Goal: Transaction & Acquisition: Purchase product/service

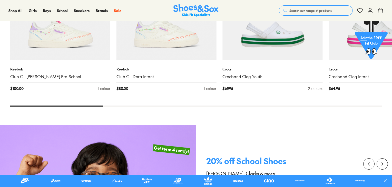
click at [311, 6] on button "Search our range of products" at bounding box center [316, 10] width 74 height 10
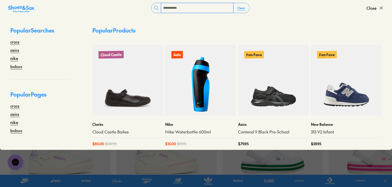
type input "**********"
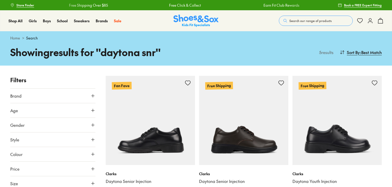
click at [153, 120] on img at bounding box center [150, 120] width 89 height 89
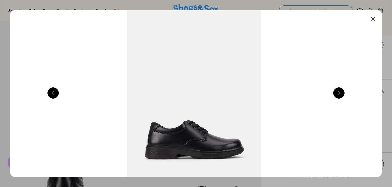
select select "*"
drag, startPoint x: 374, startPoint y: 20, endPoint x: 344, endPoint y: 22, distance: 29.6
click at [374, 20] on button at bounding box center [372, 18] width 11 height 11
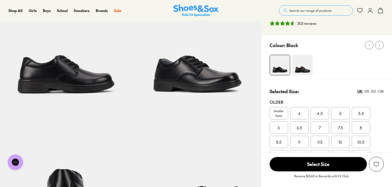
click at [303, 14] on button "Search our range of products" at bounding box center [316, 10] width 74 height 10
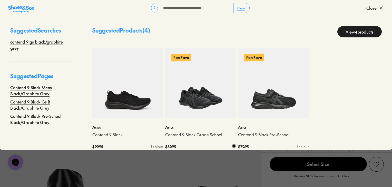
type input "**********"
click at [207, 91] on img at bounding box center [200, 83] width 71 height 71
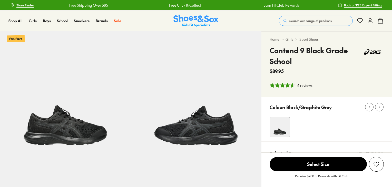
select select "*"
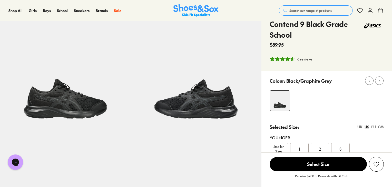
scroll to position [77, 0]
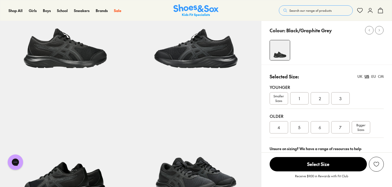
click at [82, 67] on img at bounding box center [65, 19] width 131 height 131
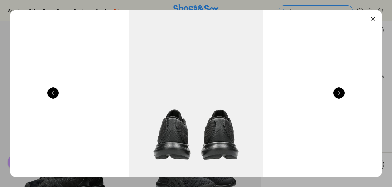
scroll to position [0, 374]
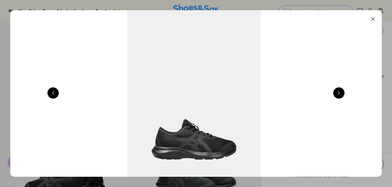
click at [376, 21] on button at bounding box center [372, 18] width 11 height 11
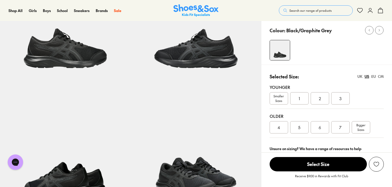
click at [309, 7] on button "Search our range of products" at bounding box center [316, 10] width 74 height 10
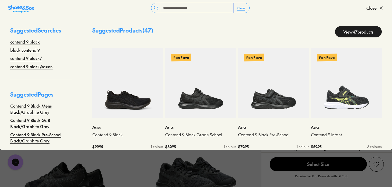
type input "**********"
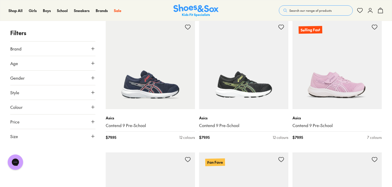
scroll to position [257, 0]
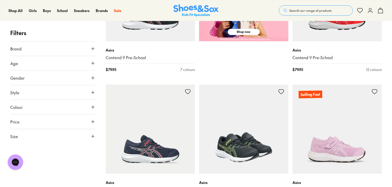
click at [257, 140] on img at bounding box center [243, 129] width 89 height 89
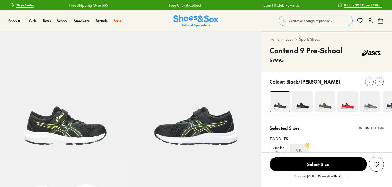
select select "*"
click at [300, 22] on span "Search our range of products" at bounding box center [310, 20] width 42 height 5
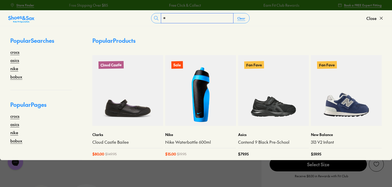
type input "*"
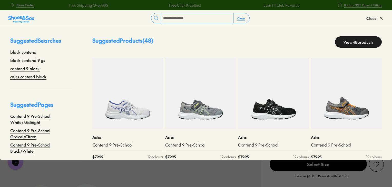
type input "**********"
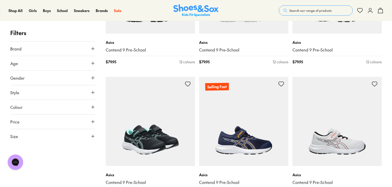
scroll to position [509, 0]
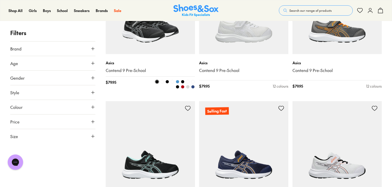
click at [157, 43] on img at bounding box center [150, 9] width 89 height 89
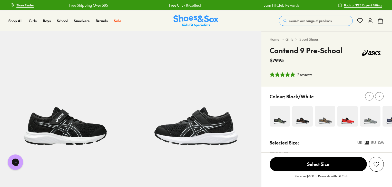
select select "*"
click at [381, 94] on button at bounding box center [379, 96] width 8 height 8
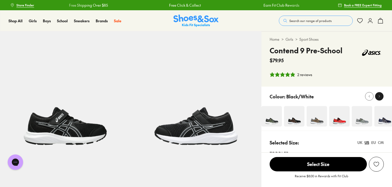
click at [381, 94] on button at bounding box center [379, 96] width 8 height 8
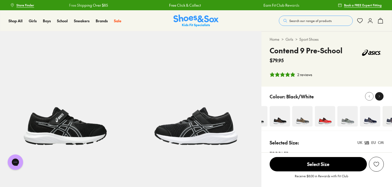
click at [381, 97] on icon at bounding box center [379, 97] width 4 height 4
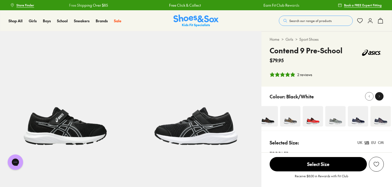
click at [381, 97] on icon at bounding box center [379, 97] width 4 height 4
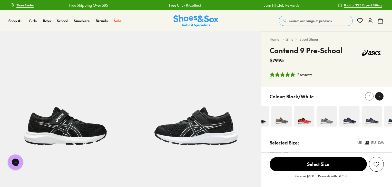
click at [381, 97] on icon at bounding box center [379, 97] width 4 height 4
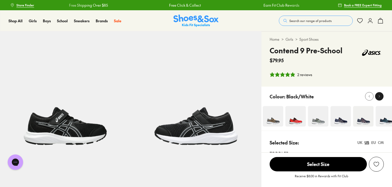
click at [380, 98] on icon at bounding box center [379, 97] width 4 height 4
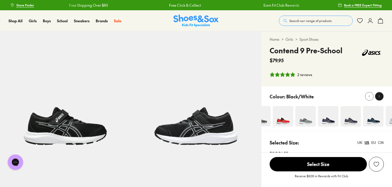
click at [380, 98] on icon at bounding box center [379, 97] width 4 height 4
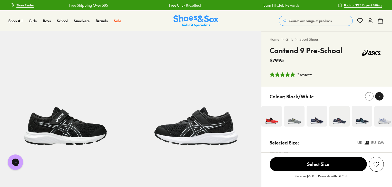
click at [380, 98] on icon at bounding box center [379, 97] width 4 height 4
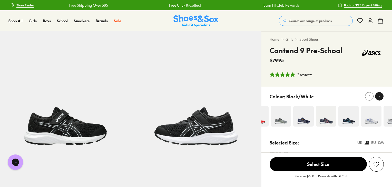
click at [380, 98] on icon at bounding box center [379, 97] width 4 height 4
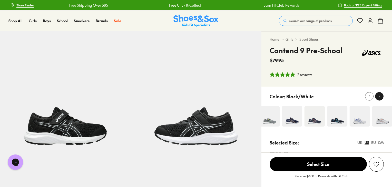
click at [380, 98] on icon at bounding box center [379, 97] width 4 height 4
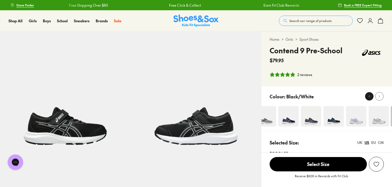
click at [365, 96] on button at bounding box center [369, 96] width 8 height 8
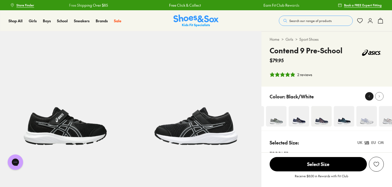
click at [365, 96] on button at bounding box center [369, 96] width 8 height 8
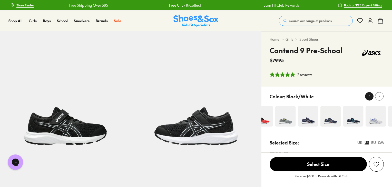
click at [365, 96] on button at bounding box center [369, 96] width 8 height 8
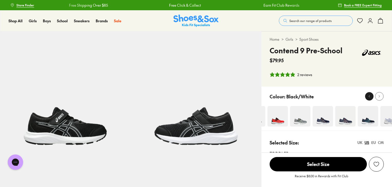
click at [365, 96] on button at bounding box center [369, 96] width 8 height 8
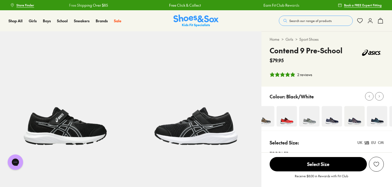
click at [301, 23] on button "Search our range of products" at bounding box center [316, 21] width 74 height 10
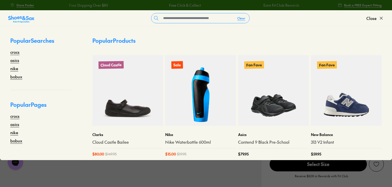
click at [256, 113] on img at bounding box center [273, 90] width 71 height 71
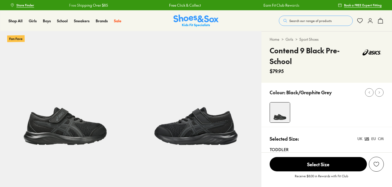
click at [96, 119] on img at bounding box center [65, 96] width 131 height 131
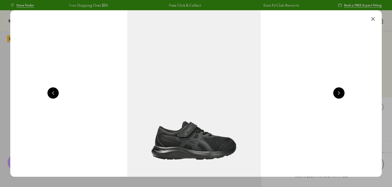
select select "*"
drag, startPoint x: 377, startPoint y: 20, endPoint x: 230, endPoint y: 64, distance: 153.8
click at [377, 20] on button at bounding box center [372, 18] width 11 height 11
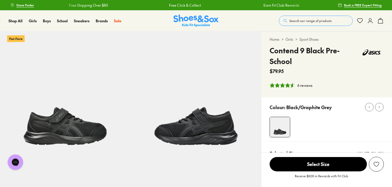
click at [298, 27] on div "Shop All Shop All Shop All 20% Off School New Arrivals Online Only Best Sellers…" at bounding box center [196, 20] width 392 height 21
click at [299, 24] on button "Search our range of products" at bounding box center [316, 21] width 74 height 10
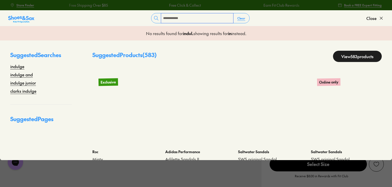
type input "**********"
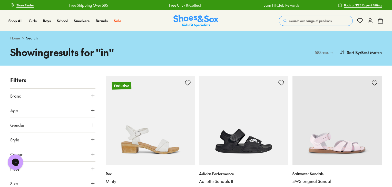
click at [334, 21] on button "Search our range of products" at bounding box center [316, 21] width 74 height 10
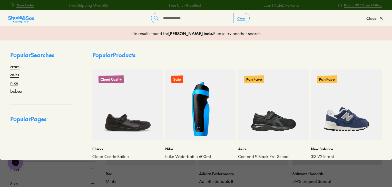
type input "**********"
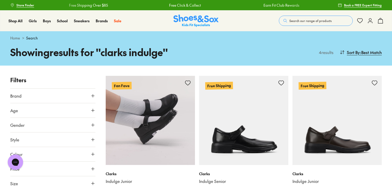
click at [149, 128] on img at bounding box center [150, 120] width 89 height 89
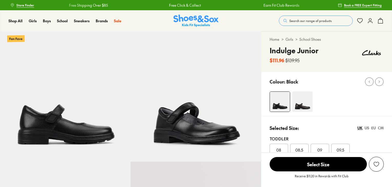
click at [91, 113] on img at bounding box center [65, 96] width 131 height 131
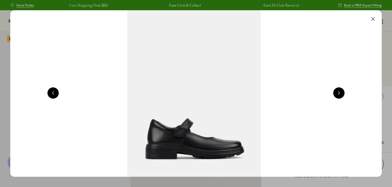
select select "*"
click at [372, 20] on button at bounding box center [372, 18] width 11 height 11
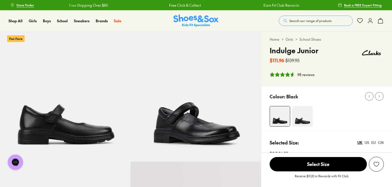
click at [306, 21] on span "Search our range of products" at bounding box center [310, 20] width 42 height 5
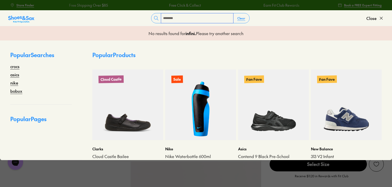
type input "********"
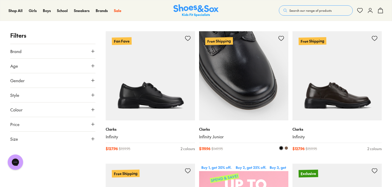
scroll to position [45, 0]
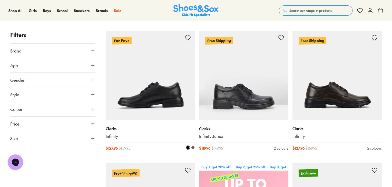
click at [161, 119] on img at bounding box center [150, 75] width 89 height 89
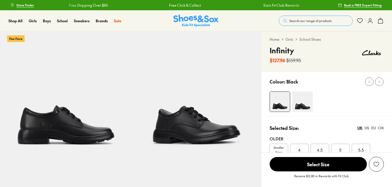
select select "*"
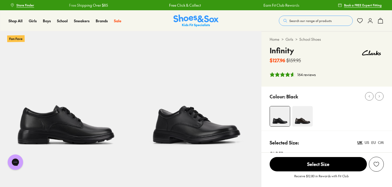
click at [66, 124] on img at bounding box center [65, 96] width 131 height 131
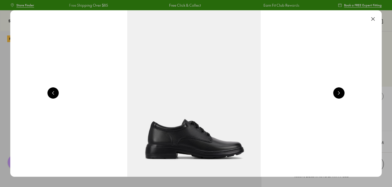
click at [377, 21] on button at bounding box center [372, 18] width 11 height 11
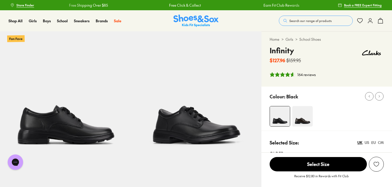
click at [312, 16] on button "Search our range of products" at bounding box center [316, 21] width 74 height 10
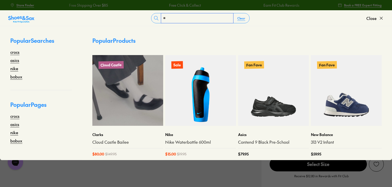
type input "*"
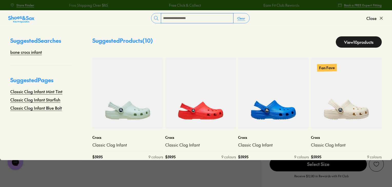
type input "**********"
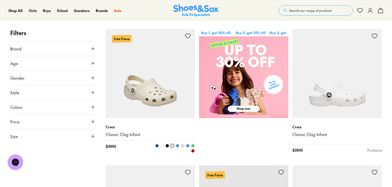
click at [163, 99] on img at bounding box center [150, 73] width 89 height 89
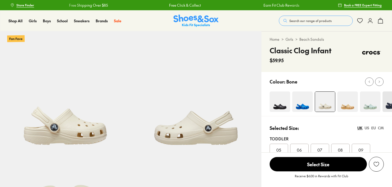
click at [57, 107] on img at bounding box center [65, 96] width 131 height 131
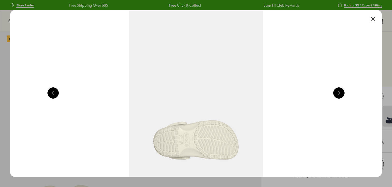
scroll to position [0, 374]
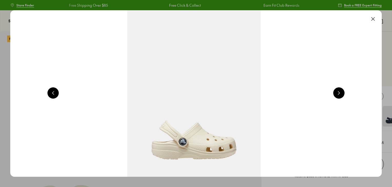
select select "*"
drag, startPoint x: 375, startPoint y: 19, endPoint x: 309, endPoint y: 11, distance: 66.0
click at [375, 19] on button at bounding box center [372, 18] width 11 height 11
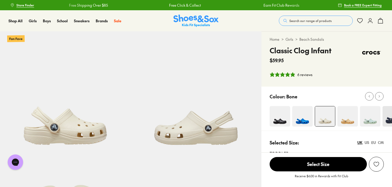
click at [312, 19] on span "Search our range of products" at bounding box center [310, 20] width 42 height 5
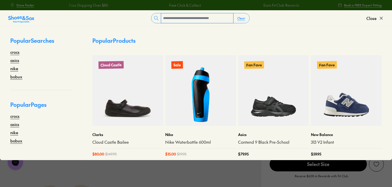
type input "*"
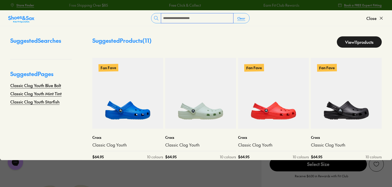
type input "**********"
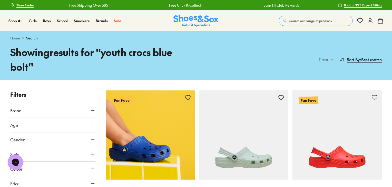
click at [159, 140] on img at bounding box center [150, 135] width 89 height 89
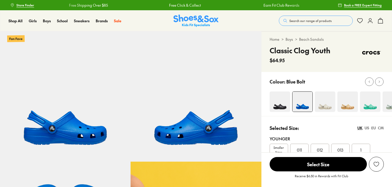
select select "*"
click at [83, 122] on img at bounding box center [65, 96] width 131 height 131
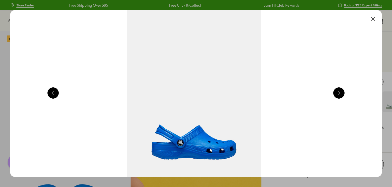
drag, startPoint x: 378, startPoint y: 20, endPoint x: 319, endPoint y: 1, distance: 62.4
click at [378, 20] on button at bounding box center [372, 18] width 11 height 11
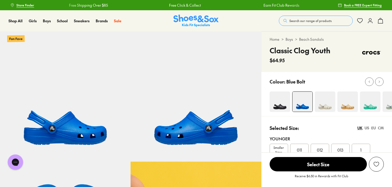
click at [302, 23] on button "Search our range of products" at bounding box center [316, 21] width 74 height 10
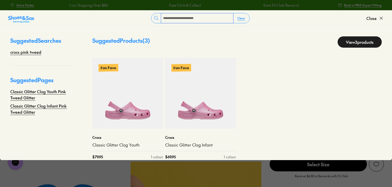
type input "**********"
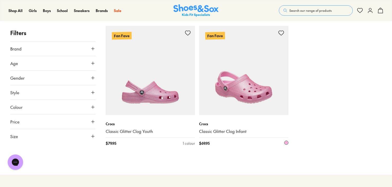
scroll to position [103, 0]
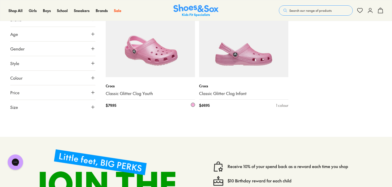
click at [156, 66] on img at bounding box center [150, 32] width 89 height 89
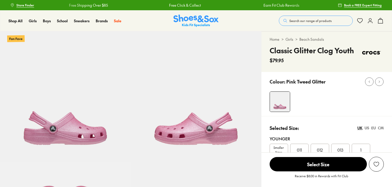
click at [65, 134] on img at bounding box center [65, 96] width 131 height 131
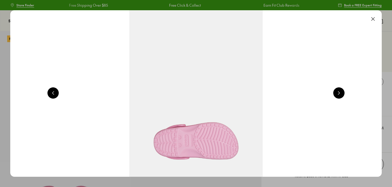
scroll to position [0, 374]
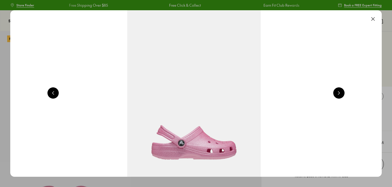
select select "*"
drag, startPoint x: 376, startPoint y: 17, endPoint x: 342, endPoint y: 28, distance: 35.5
click at [376, 17] on button at bounding box center [372, 18] width 11 height 11
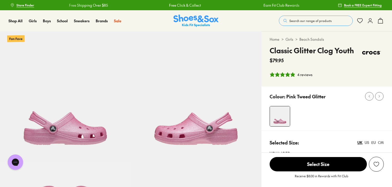
click at [324, 20] on span "Search our range of products" at bounding box center [310, 20] width 42 height 5
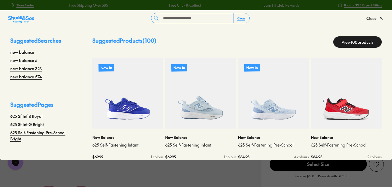
type input "**********"
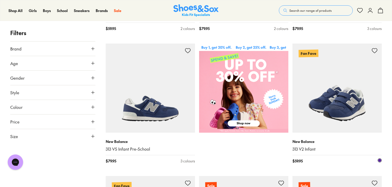
click at [329, 123] on img at bounding box center [337, 88] width 89 height 89
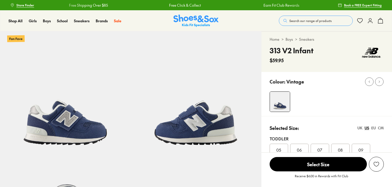
select select "*"
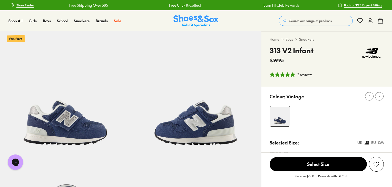
click at [47, 105] on img at bounding box center [65, 96] width 131 height 131
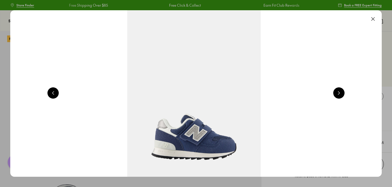
drag, startPoint x: 374, startPoint y: 16, endPoint x: 316, endPoint y: 41, distance: 63.0
click at [374, 16] on button at bounding box center [372, 18] width 11 height 11
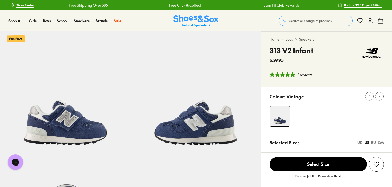
click at [300, 22] on span "Search our range of products" at bounding box center [310, 20] width 42 height 5
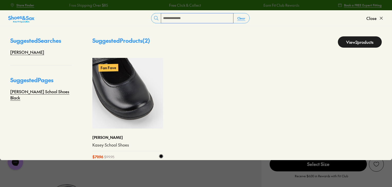
type input "**********"
click at [127, 91] on img at bounding box center [127, 93] width 71 height 71
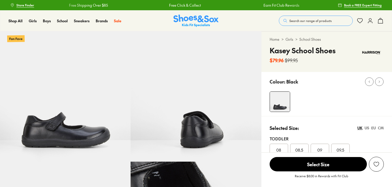
click at [82, 117] on img at bounding box center [65, 96] width 131 height 131
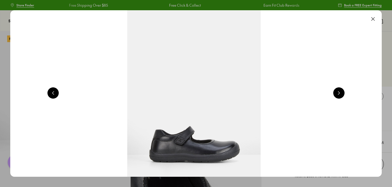
select select "*"
click at [378, 20] on button at bounding box center [372, 18] width 11 height 11
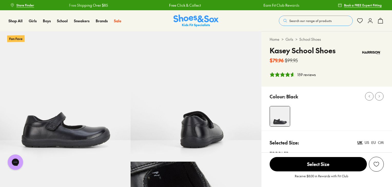
click at [309, 20] on span "Search our range of products" at bounding box center [310, 20] width 42 height 5
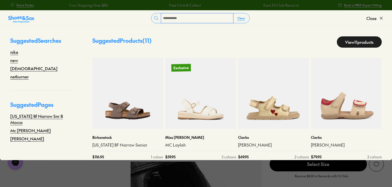
type input "**********"
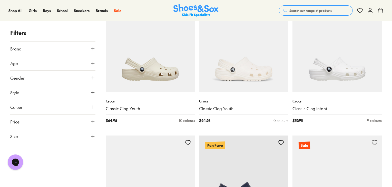
scroll to position [612, 0]
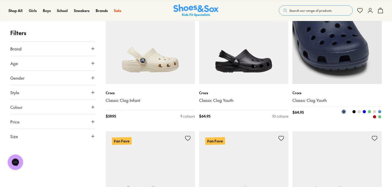
click at [310, 77] on img at bounding box center [337, 39] width 89 height 89
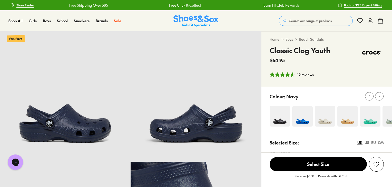
select select "*"
click at [76, 88] on img at bounding box center [65, 96] width 131 height 131
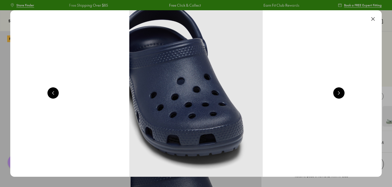
scroll to position [0, 374]
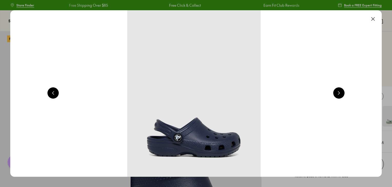
drag, startPoint x: 374, startPoint y: 22, endPoint x: 362, endPoint y: 23, distance: 11.4
click at [374, 22] on button at bounding box center [372, 18] width 11 height 11
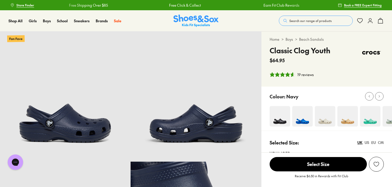
click at [336, 21] on button "Search our range of products" at bounding box center [316, 21] width 74 height 10
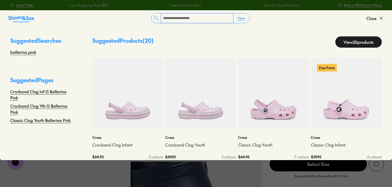
type input "**********"
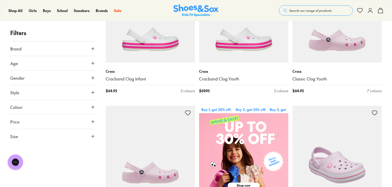
scroll to position [154, 0]
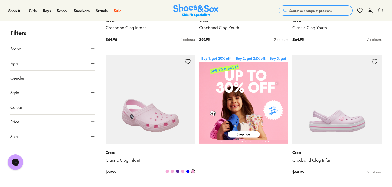
click at [160, 141] on img at bounding box center [150, 99] width 89 height 89
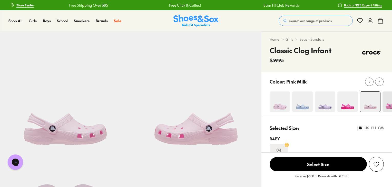
select select "*"
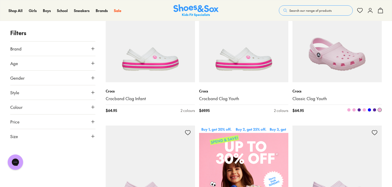
click at [360, 82] on img at bounding box center [337, 37] width 89 height 89
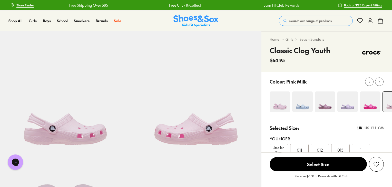
click at [286, 104] on img at bounding box center [280, 102] width 21 height 21
select select "*"
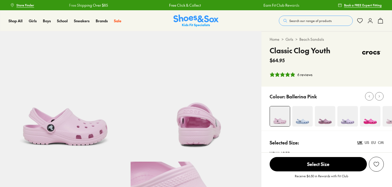
select select "*"
click at [80, 129] on img at bounding box center [65, 96] width 131 height 131
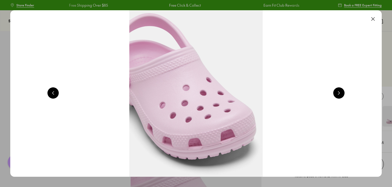
scroll to position [0, 374]
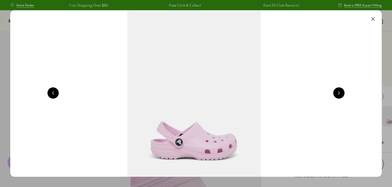
click at [294, 154] on img at bounding box center [194, 93] width 372 height 167
click at [369, 20] on div at bounding box center [372, 18] width 11 height 11
click at [379, 21] on button at bounding box center [372, 18] width 11 height 11
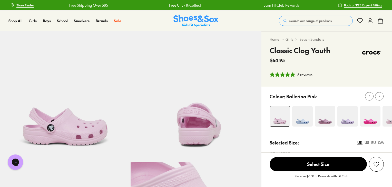
click at [306, 26] on div "Search our range of products Clear Close Popular Searches crocs asics nike bobu…" at bounding box center [331, 20] width 105 height 11
click at [304, 23] on span "Search our range of products" at bounding box center [310, 20] width 42 height 5
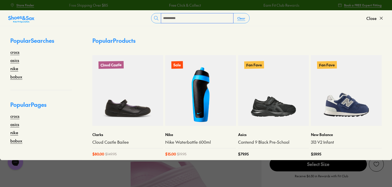
type input "**********"
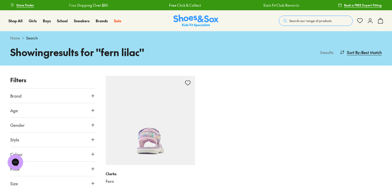
click at [161, 148] on img at bounding box center [150, 120] width 89 height 89
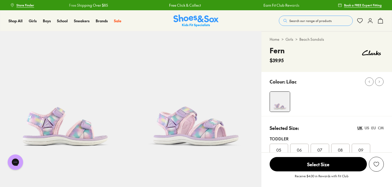
select select "*"
click at [91, 102] on img at bounding box center [65, 96] width 131 height 131
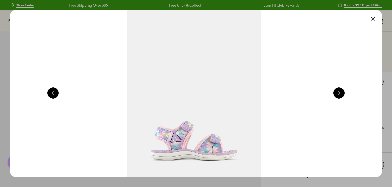
drag, startPoint x: 377, startPoint y: 17, endPoint x: 302, endPoint y: 22, distance: 74.9
click at [377, 17] on button at bounding box center [372, 18] width 11 height 11
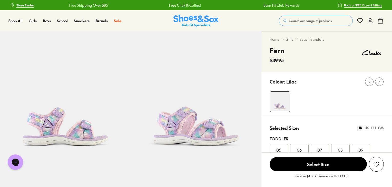
click at [311, 20] on span "Search our range of products" at bounding box center [310, 20] width 42 height 5
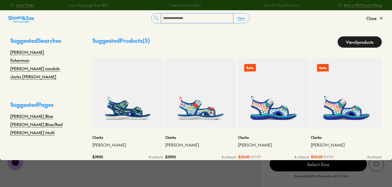
type input "**********"
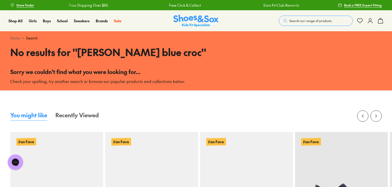
click at [304, 20] on span "Search our range of products" at bounding box center [310, 20] width 42 height 5
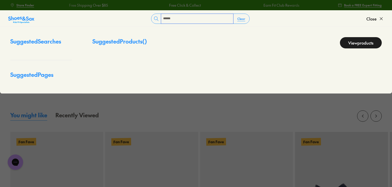
type input "******"
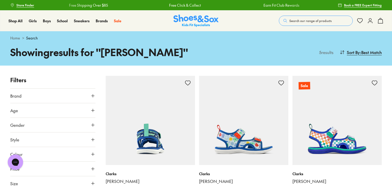
click at [182, 133] on img at bounding box center [150, 120] width 89 height 89
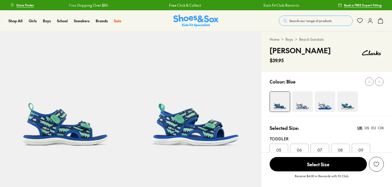
click at [66, 118] on img at bounding box center [65, 96] width 131 height 131
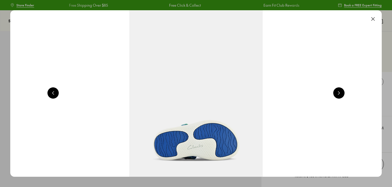
scroll to position [0, 374]
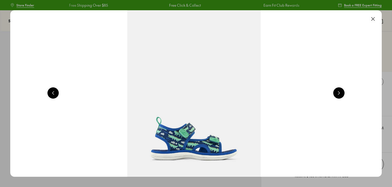
select select "*"
click at [378, 22] on button at bounding box center [372, 18] width 11 height 11
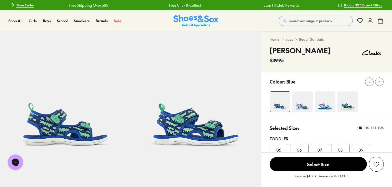
click at [301, 24] on button "Search our range of products" at bounding box center [316, 21] width 74 height 10
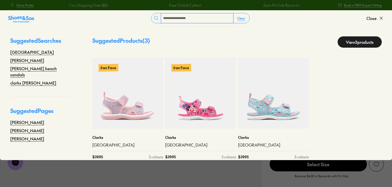
type input "**********"
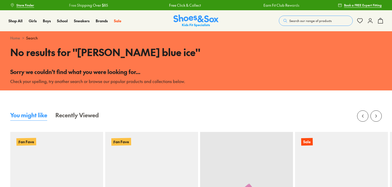
click at [309, 20] on span "Search our range of products" at bounding box center [310, 20] width 42 height 5
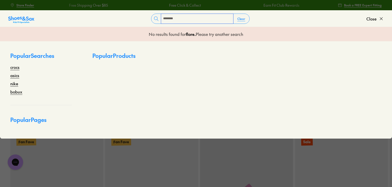
type input "********"
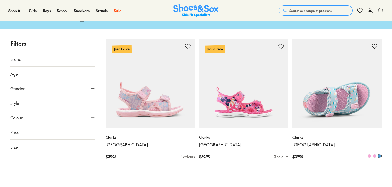
click at [323, 65] on img at bounding box center [337, 83] width 89 height 89
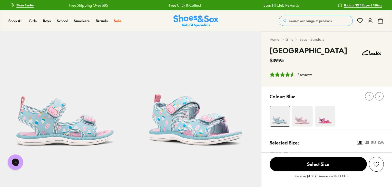
select select "*"
click at [71, 120] on img at bounding box center [65, 96] width 131 height 131
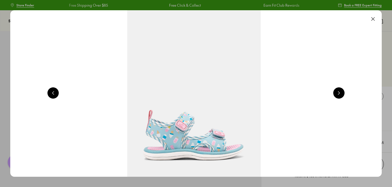
click at [376, 17] on button at bounding box center [372, 18] width 11 height 11
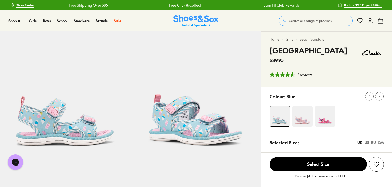
click at [346, 23] on button "Search our range of products" at bounding box center [316, 21] width 74 height 10
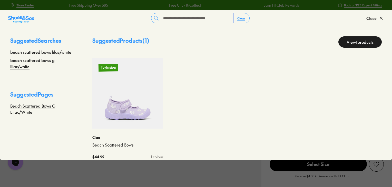
type input "**********"
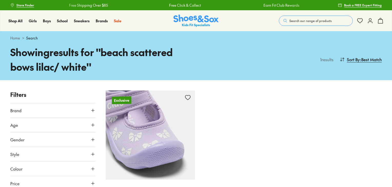
click at [142, 134] on img at bounding box center [150, 135] width 89 height 89
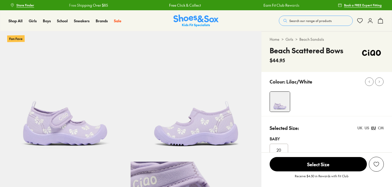
click at [72, 126] on img at bounding box center [65, 96] width 131 height 131
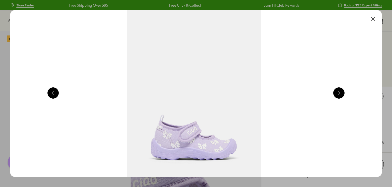
select select "*"
drag, startPoint x: 375, startPoint y: 21, endPoint x: 315, endPoint y: 43, distance: 63.7
click at [375, 21] on button at bounding box center [372, 18] width 11 height 11
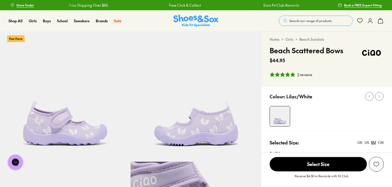
click at [299, 25] on button "Search our range of products" at bounding box center [316, 21] width 74 height 10
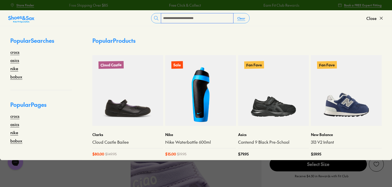
type input "**********"
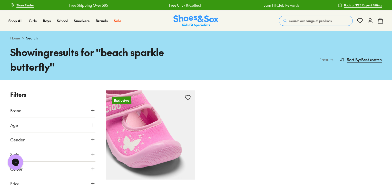
click at [166, 145] on img at bounding box center [150, 135] width 89 height 89
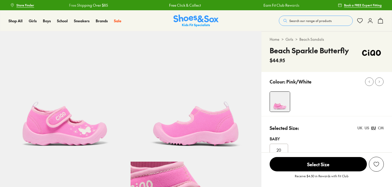
select select "*"
click at [40, 129] on img at bounding box center [65, 96] width 131 height 131
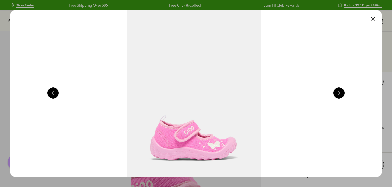
click at [374, 18] on button at bounding box center [372, 18] width 11 height 11
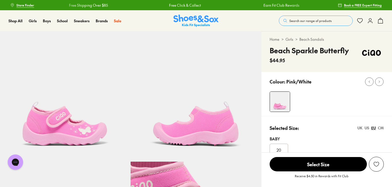
click at [303, 22] on span "Search our range of products" at bounding box center [310, 20] width 42 height 5
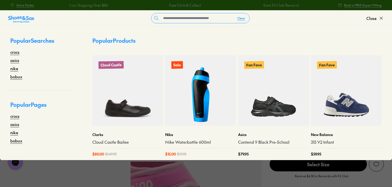
click at [303, 22] on form "Clear" at bounding box center [200, 18] width 332 height 10
click at [210, 21] on input "text" at bounding box center [197, 18] width 72 height 10
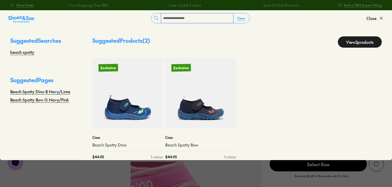
type input "**********"
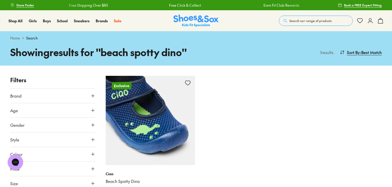
click at [157, 133] on img at bounding box center [150, 120] width 89 height 89
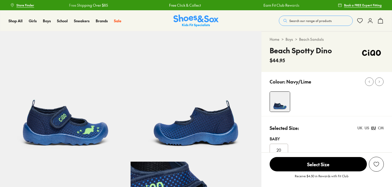
click at [63, 125] on img at bounding box center [65, 96] width 131 height 131
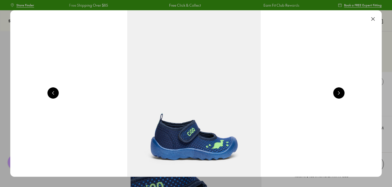
select select "*"
click at [375, 22] on button at bounding box center [372, 18] width 11 height 11
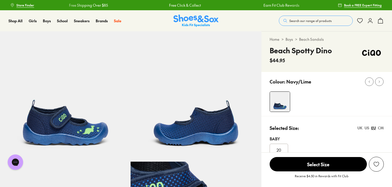
click at [294, 21] on span "Search our range of products" at bounding box center [310, 20] width 42 height 5
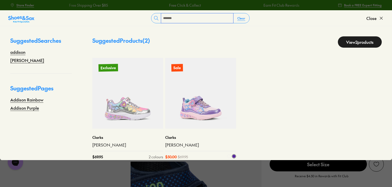
type input "*******"
click at [189, 84] on img at bounding box center [200, 93] width 71 height 71
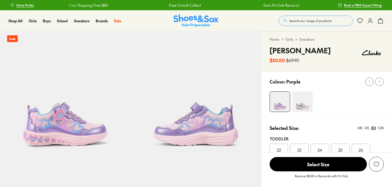
click at [93, 108] on img at bounding box center [65, 96] width 131 height 131
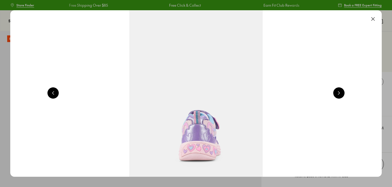
scroll to position [0, 374]
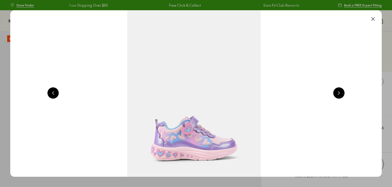
select select "*"
drag, startPoint x: 386, startPoint y: 28, endPoint x: 381, endPoint y: 23, distance: 6.9
click at [386, 28] on div at bounding box center [196, 93] width 392 height 187
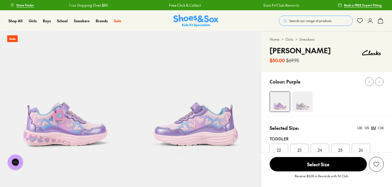
click at [374, 19] on div "Search our range of products Clear Close Popular Searches crocs asics nike bobu…" at bounding box center [331, 20] width 105 height 11
click at [303, 25] on button "Search our range of products" at bounding box center [316, 21] width 74 height 10
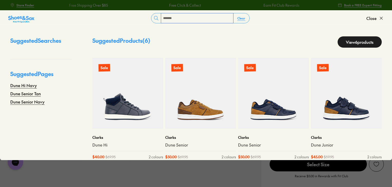
type input "********"
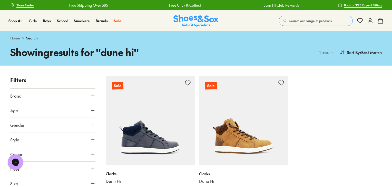
click at [250, 143] on img at bounding box center [243, 120] width 89 height 89
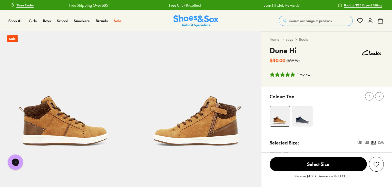
select select "*"
click at [81, 139] on img at bounding box center [65, 96] width 131 height 131
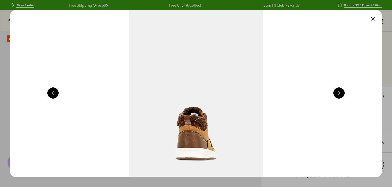
scroll to position [0, 374]
